Goal: Find specific page/section: Find specific page/section

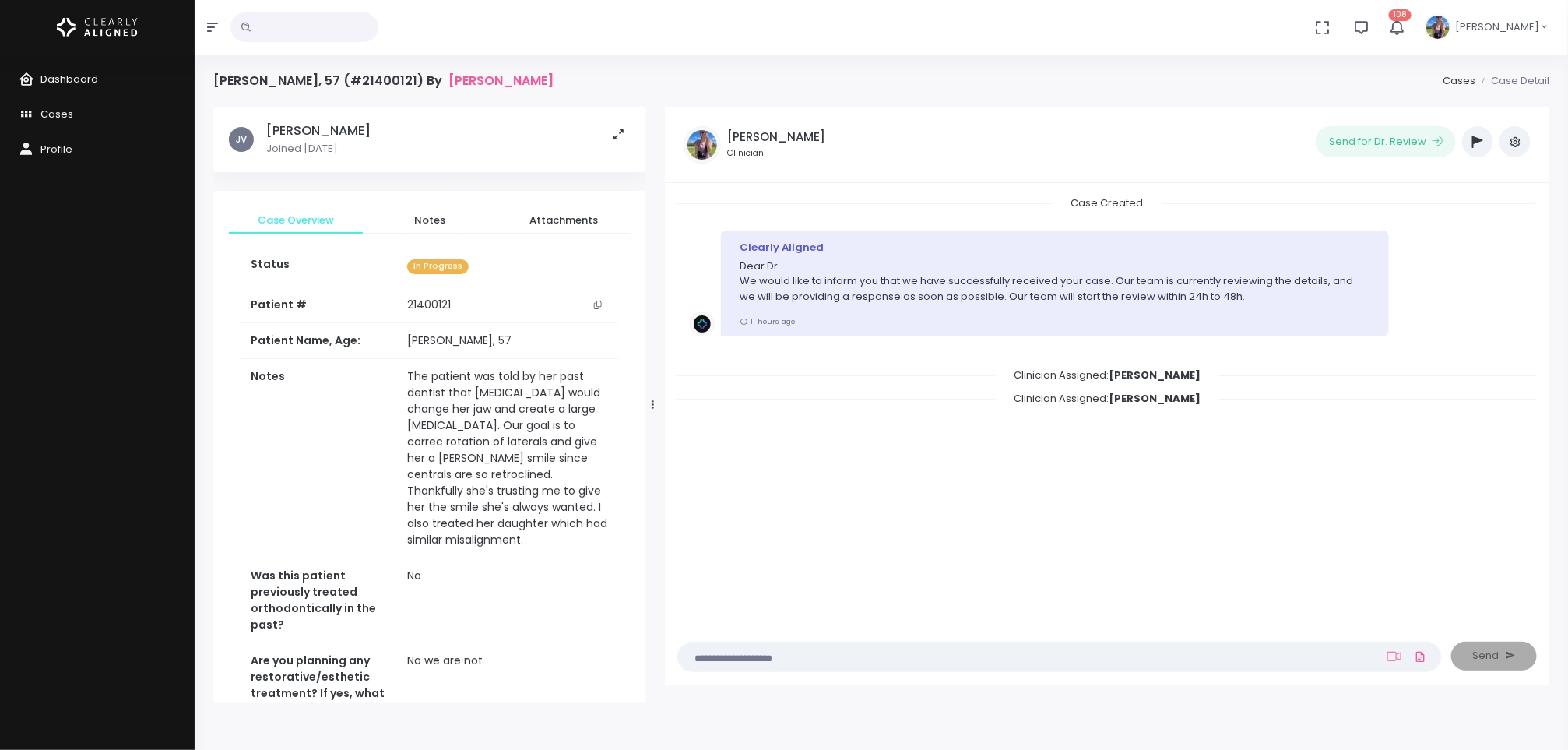
click at [599, 306] on icon "scrollable content" at bounding box center [597, 304] width 7 height 8
click at [110, 85] on link "Dashboard" at bounding box center [97, 80] width 194 height 35
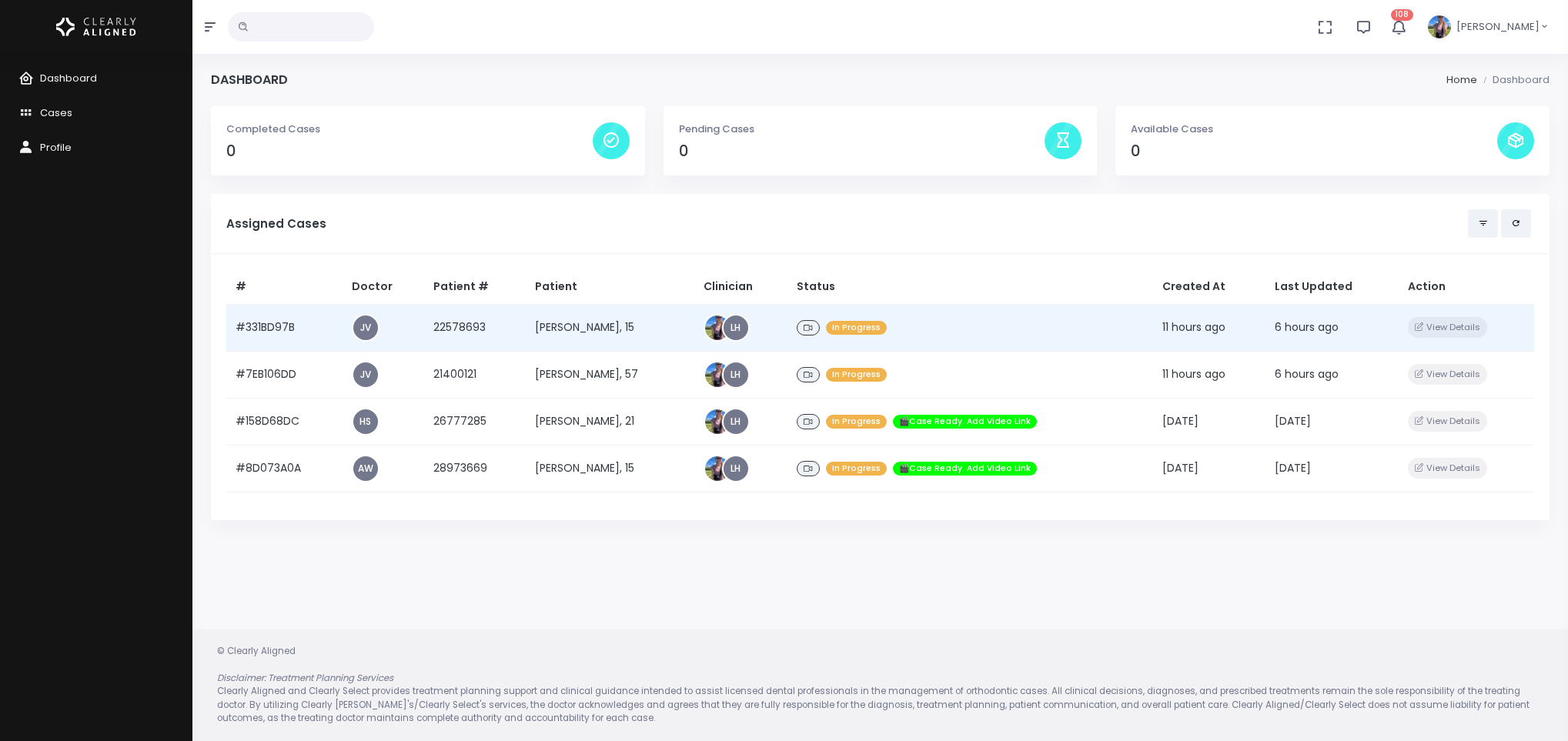
click at [570, 325] on td "[PERSON_NAME], 15" at bounding box center [609, 328] width 168 height 47
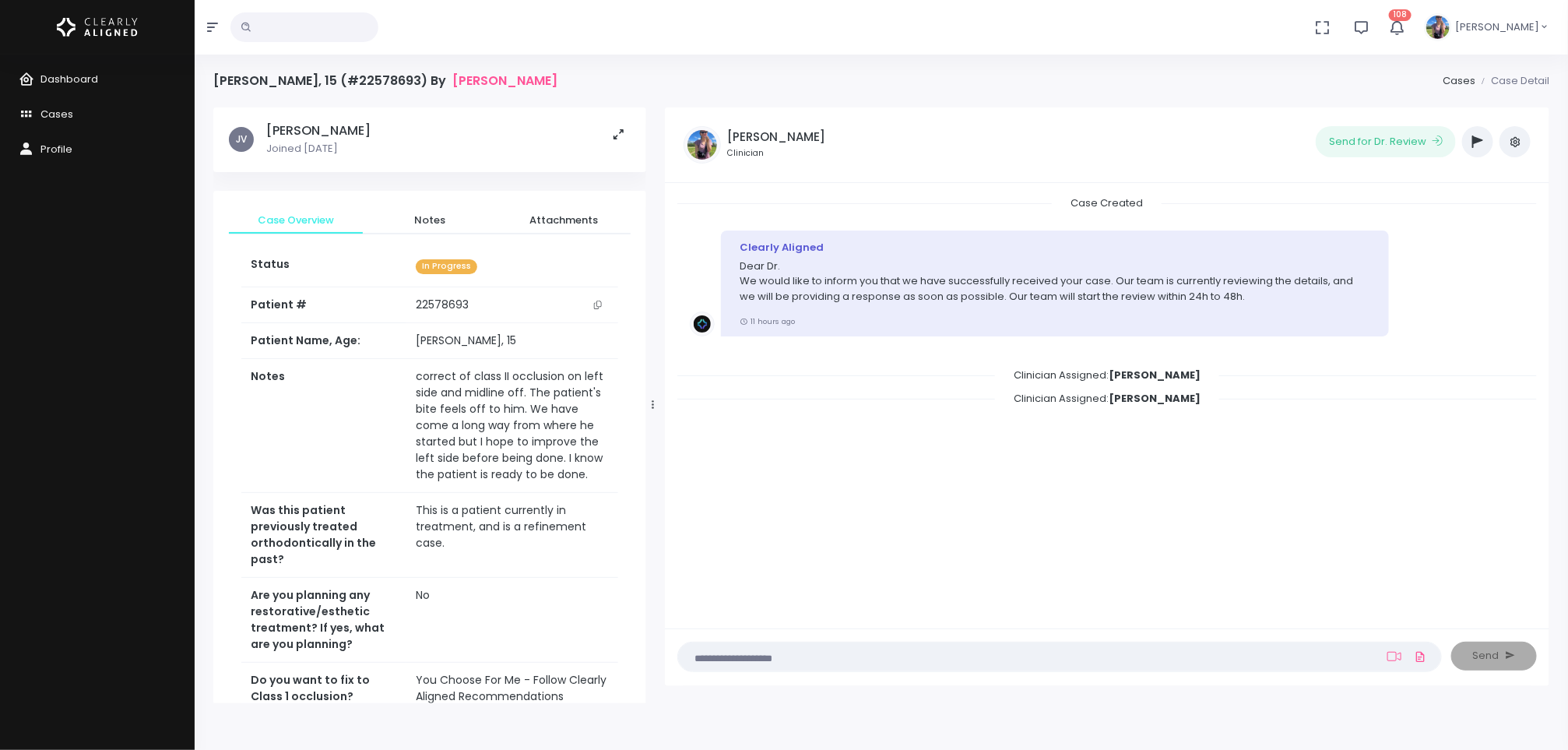
click at [605, 301] on button "scrollable content" at bounding box center [598, 305] width 22 height 16
click at [531, 474] on td "correct of class II occlusion on left side and midline off. The patient's bite …" at bounding box center [512, 426] width 212 height 134
